Goal: Task Accomplishment & Management: Complete application form

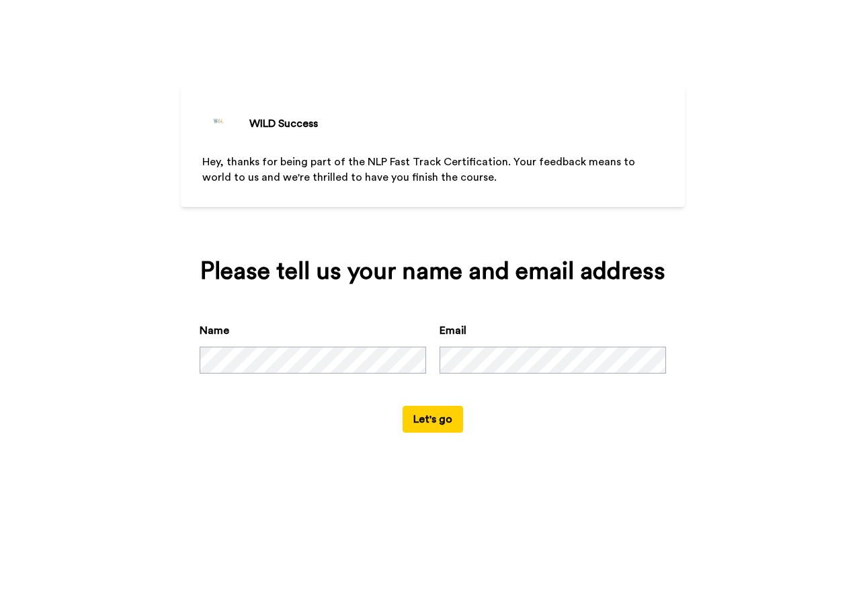
click at [427, 423] on button "Let's go" at bounding box center [432, 419] width 60 height 27
click at [238, 169] on span "Hey, thanks for being part of the NLP Fast Track Certification. Your feedback m…" at bounding box center [419, 170] width 435 height 26
click at [217, 171] on span "Hey, thanks for being part of the NLP Fast Track Certification. Your feedback m…" at bounding box center [419, 170] width 435 height 26
click at [493, 345] on div "Email required" at bounding box center [552, 348] width 226 height 51
click at [433, 429] on button "Let's go" at bounding box center [432, 419] width 60 height 27
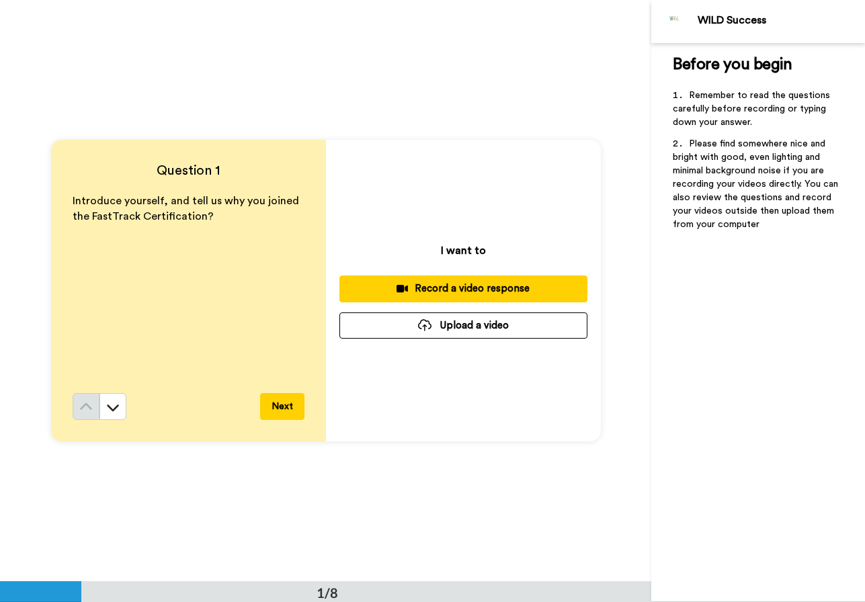
click at [493, 323] on button "Upload a video" at bounding box center [463, 325] width 248 height 26
click at [124, 402] on div "Next" at bounding box center [189, 406] width 232 height 27
click at [109, 413] on icon at bounding box center [112, 406] width 13 height 13
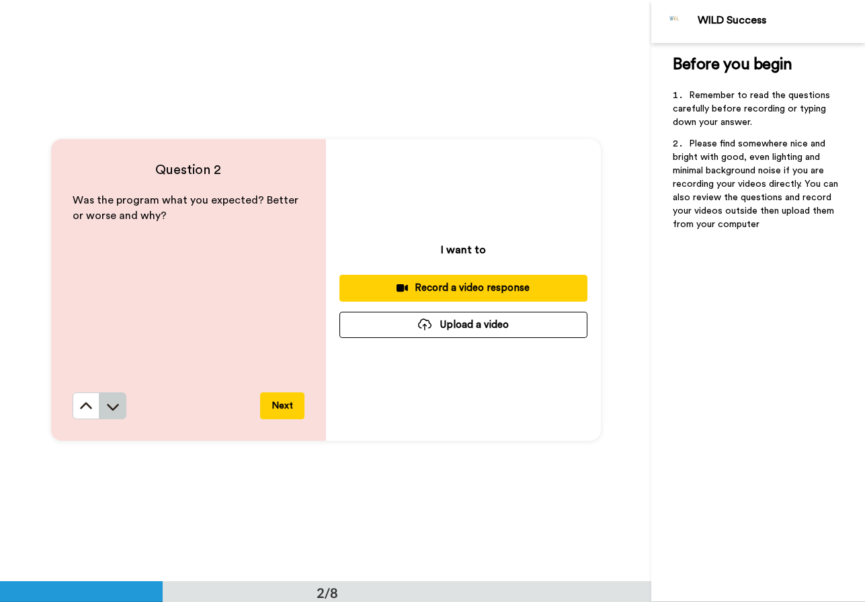
click at [112, 405] on icon at bounding box center [113, 407] width 12 height 7
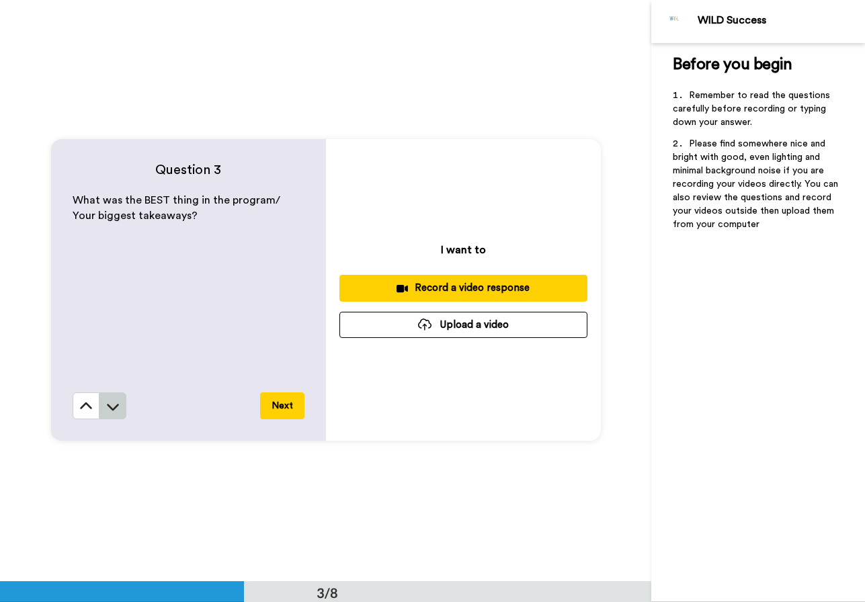
click at [112, 407] on icon at bounding box center [113, 407] width 12 height 7
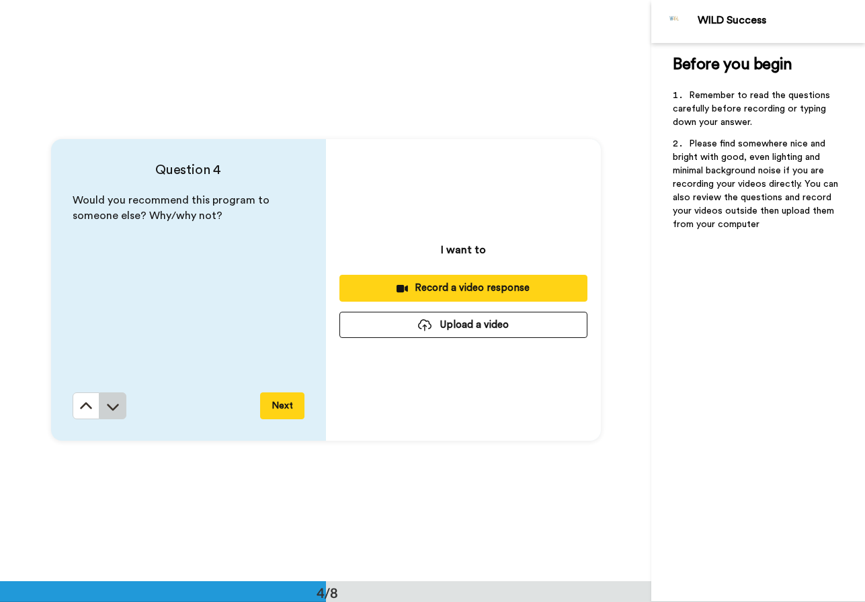
click at [114, 402] on icon at bounding box center [112, 406] width 13 height 13
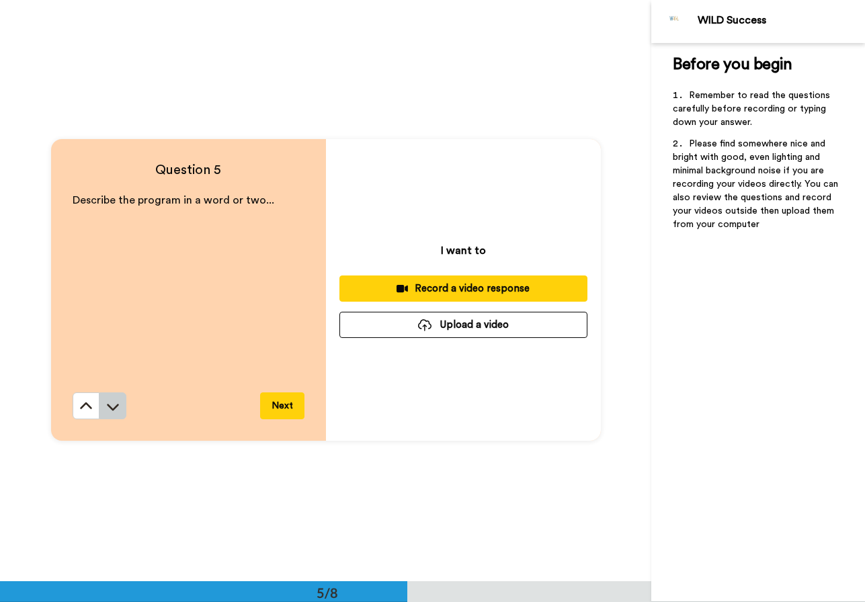
click at [113, 407] on icon at bounding box center [112, 406] width 13 height 13
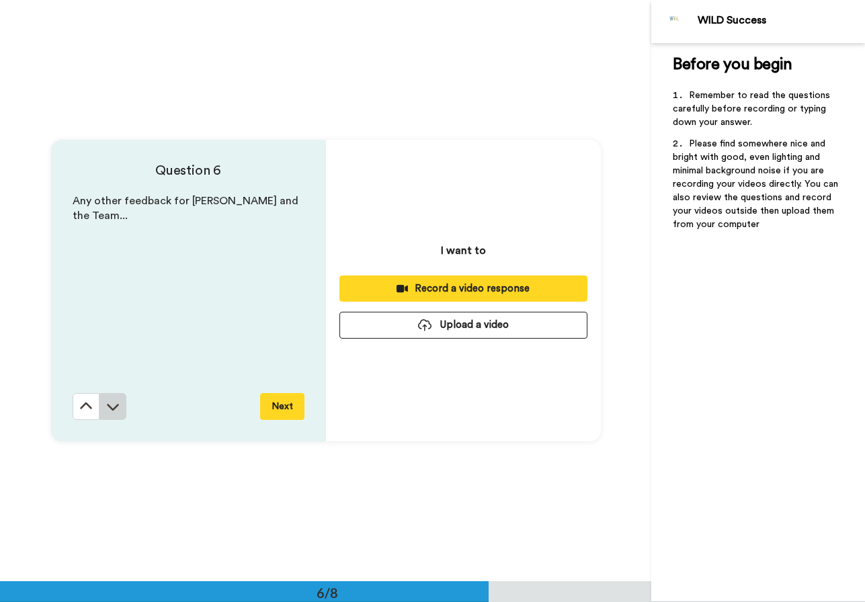
click at [114, 411] on icon at bounding box center [112, 406] width 13 height 13
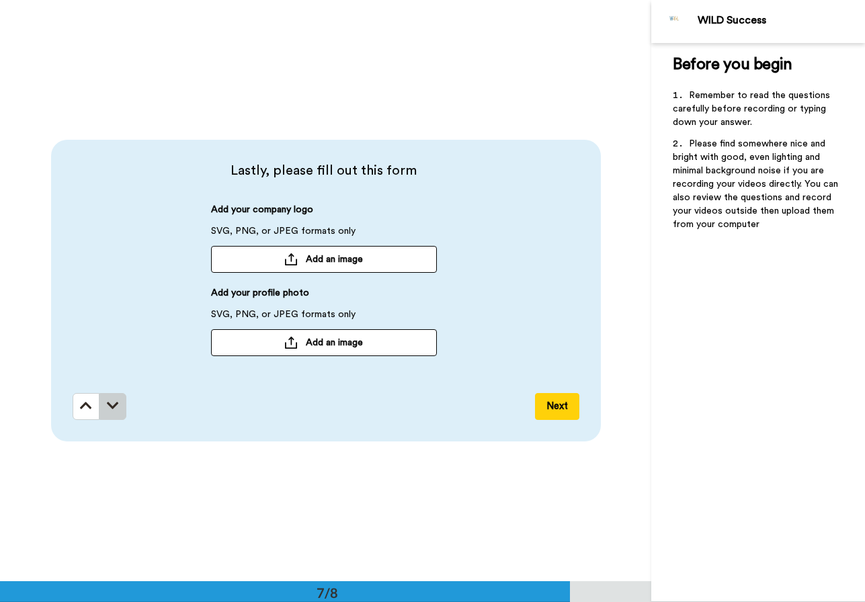
click at [114, 414] on button at bounding box center [112, 406] width 27 height 27
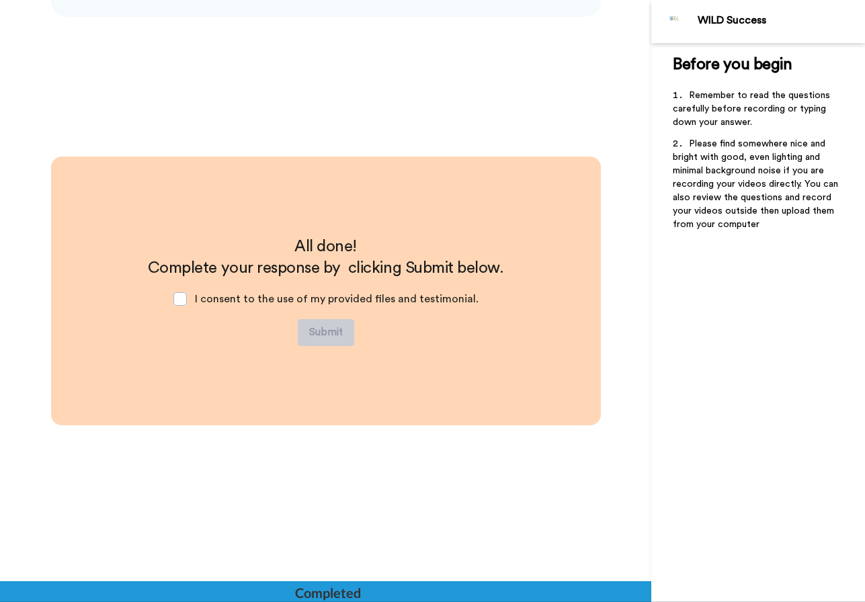
scroll to position [3913, 0]
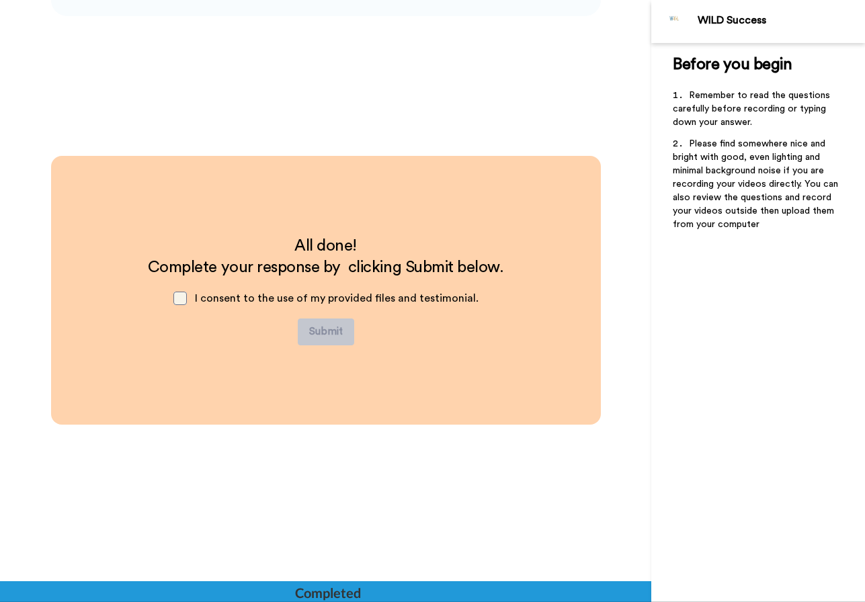
click at [183, 301] on span at bounding box center [179, 298] width 13 height 13
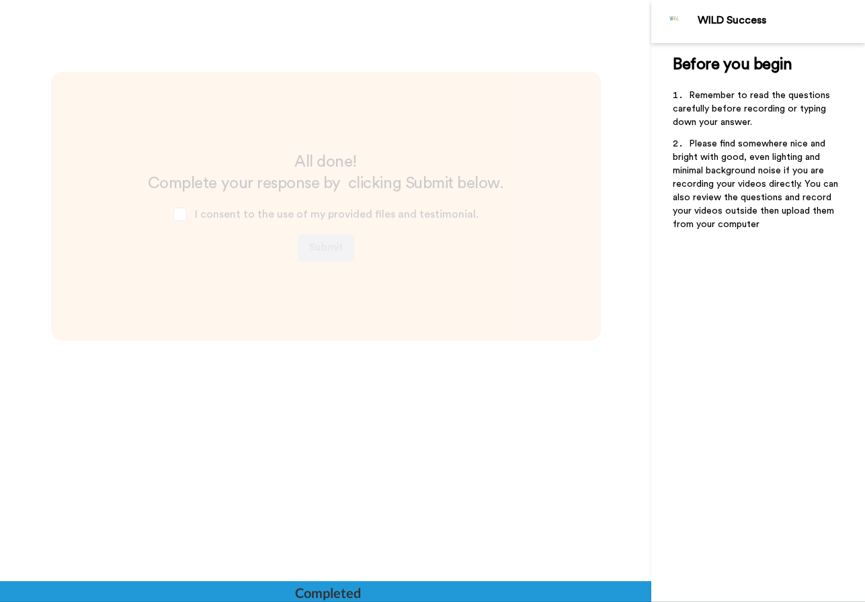
scroll to position [4069, 0]
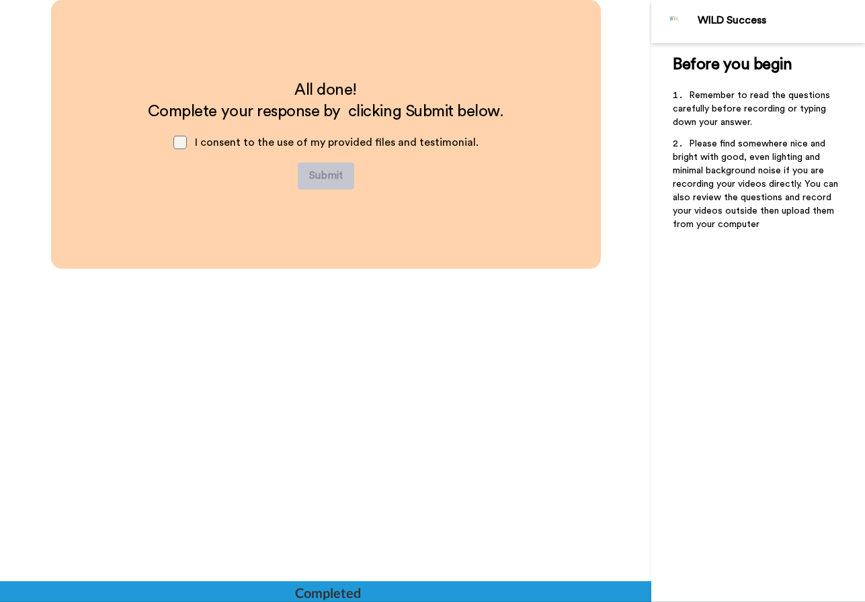
click at [181, 145] on span at bounding box center [179, 142] width 13 height 13
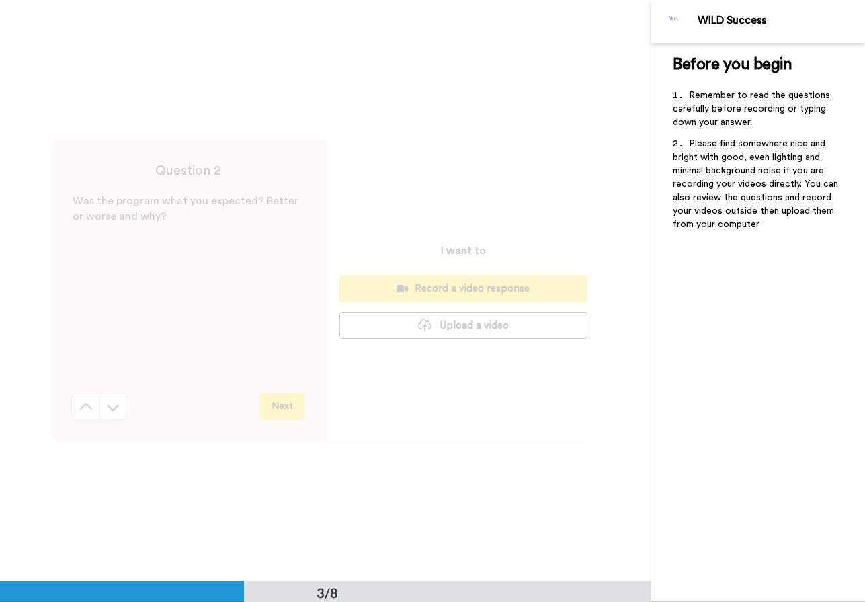
scroll to position [0, 0]
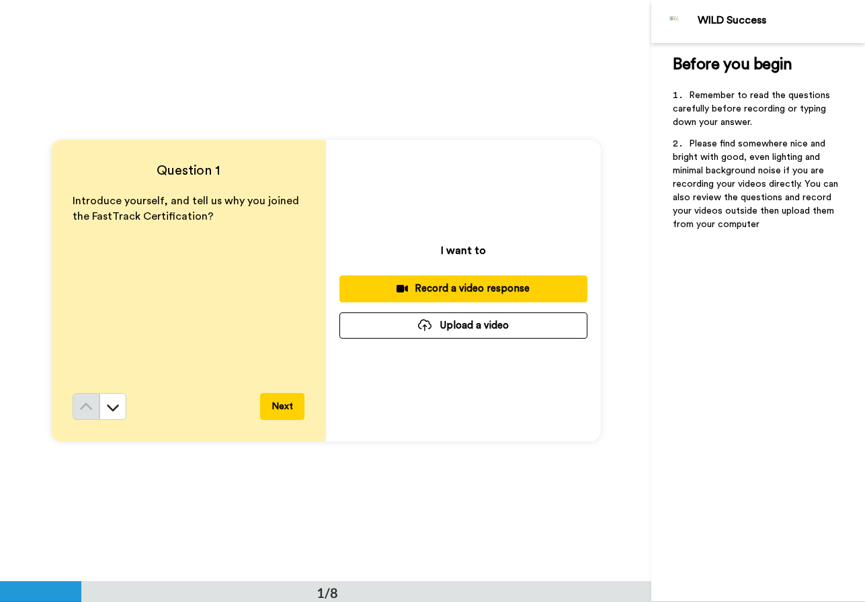
click at [456, 325] on button "Upload a video" at bounding box center [463, 325] width 248 height 26
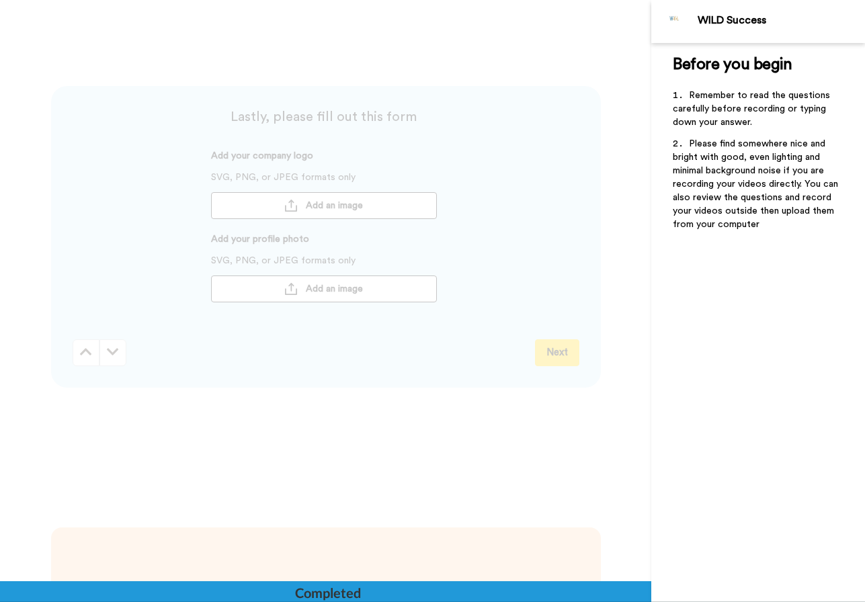
scroll to position [4069, 0]
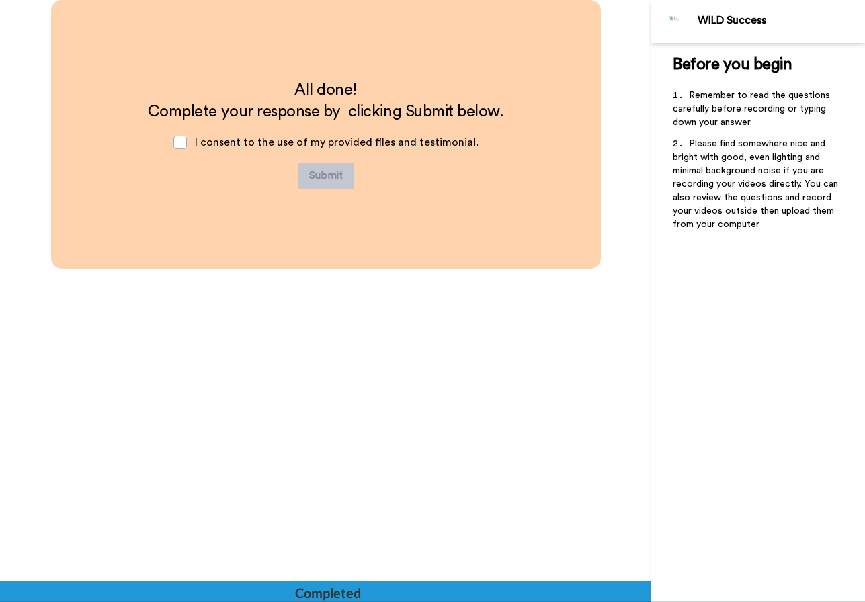
click at [324, 583] on div "Completed" at bounding box center [327, 592] width 65 height 19
click at [470, 468] on div "All done! Complete your response by clicking Submit below. I consent to the use…" at bounding box center [325, 290] width 651 height 581
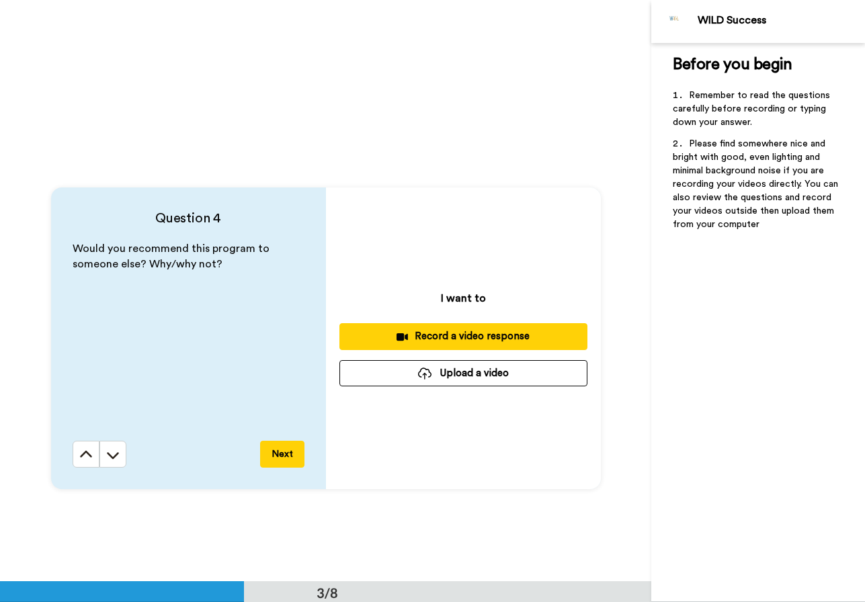
scroll to position [0, 0]
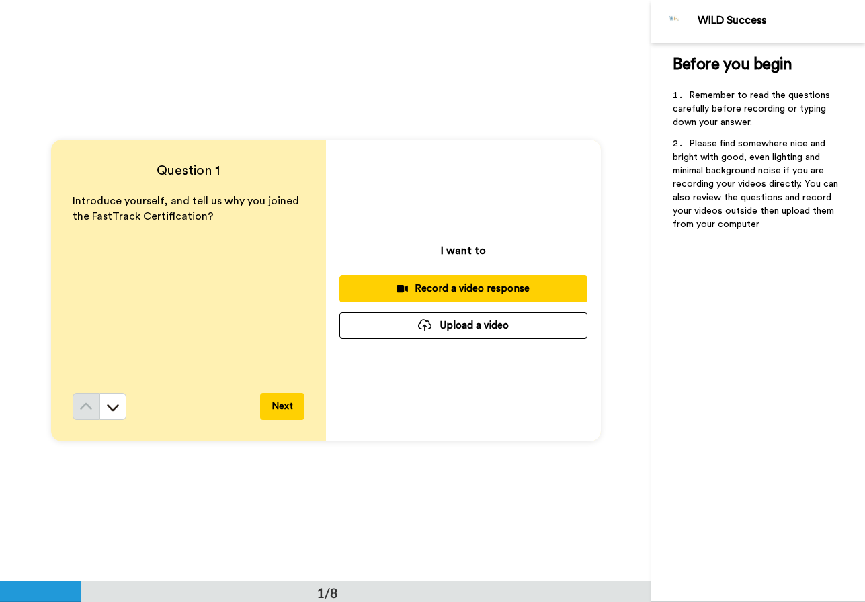
click at [705, 22] on div "WILD Success" at bounding box center [780, 20] width 167 height 13
